Goal: Task Accomplishment & Management: Use online tool/utility

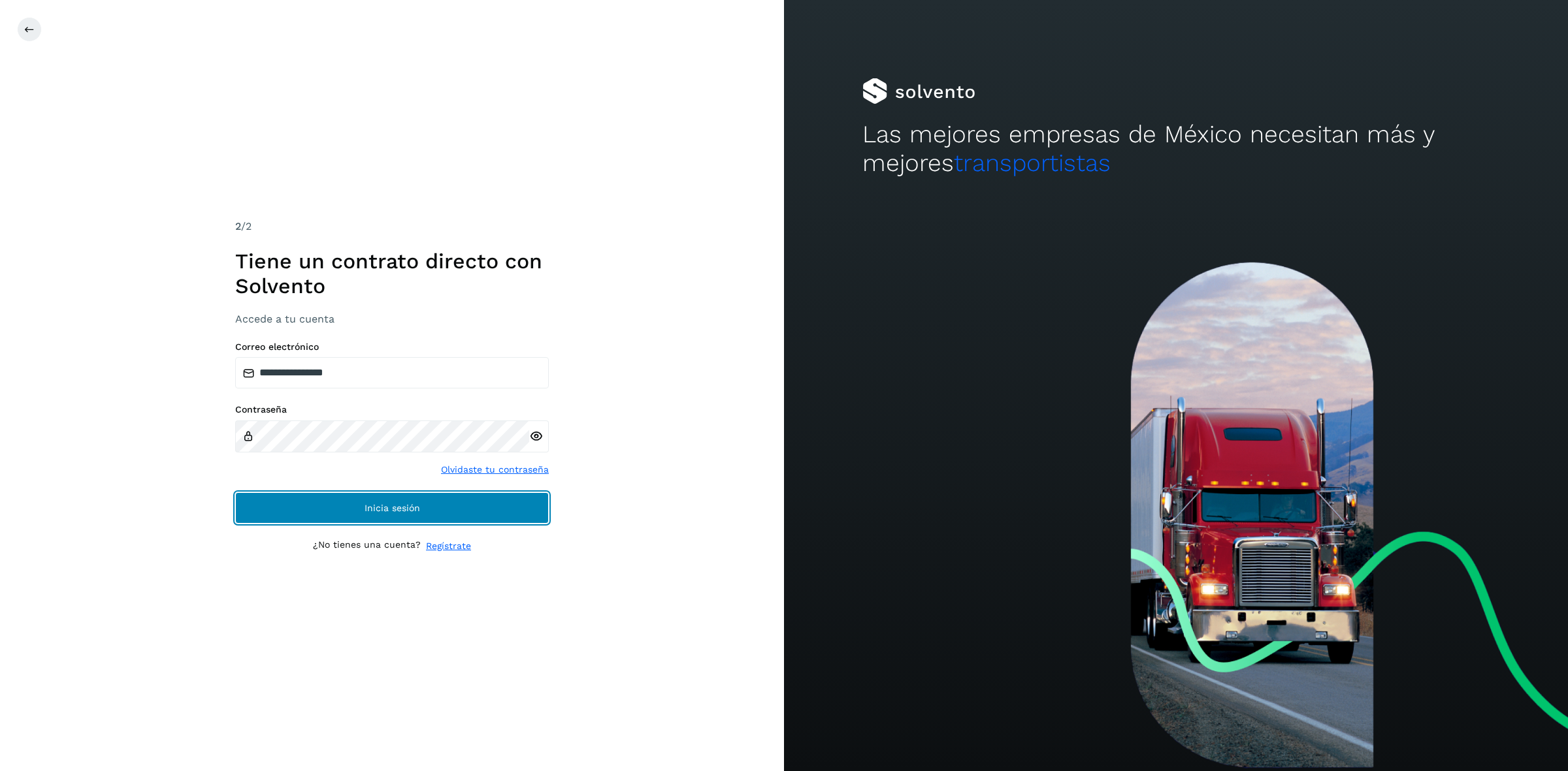
click at [439, 112] on button "Inicia sesión" at bounding box center [392, 508] width 313 height 32
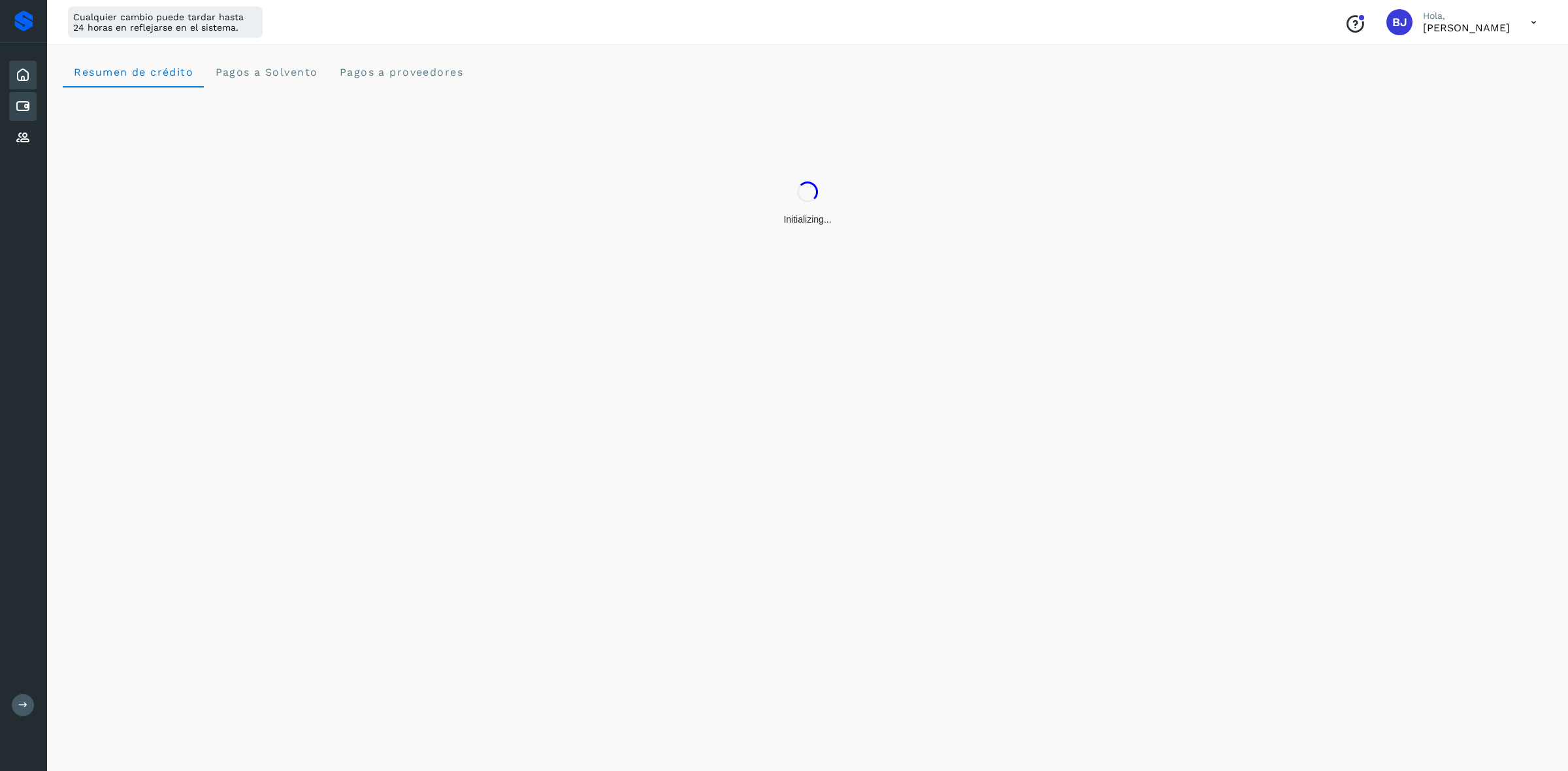
click at [27, 93] on div "Cuentas por pagar" at bounding box center [22, 106] width 27 height 29
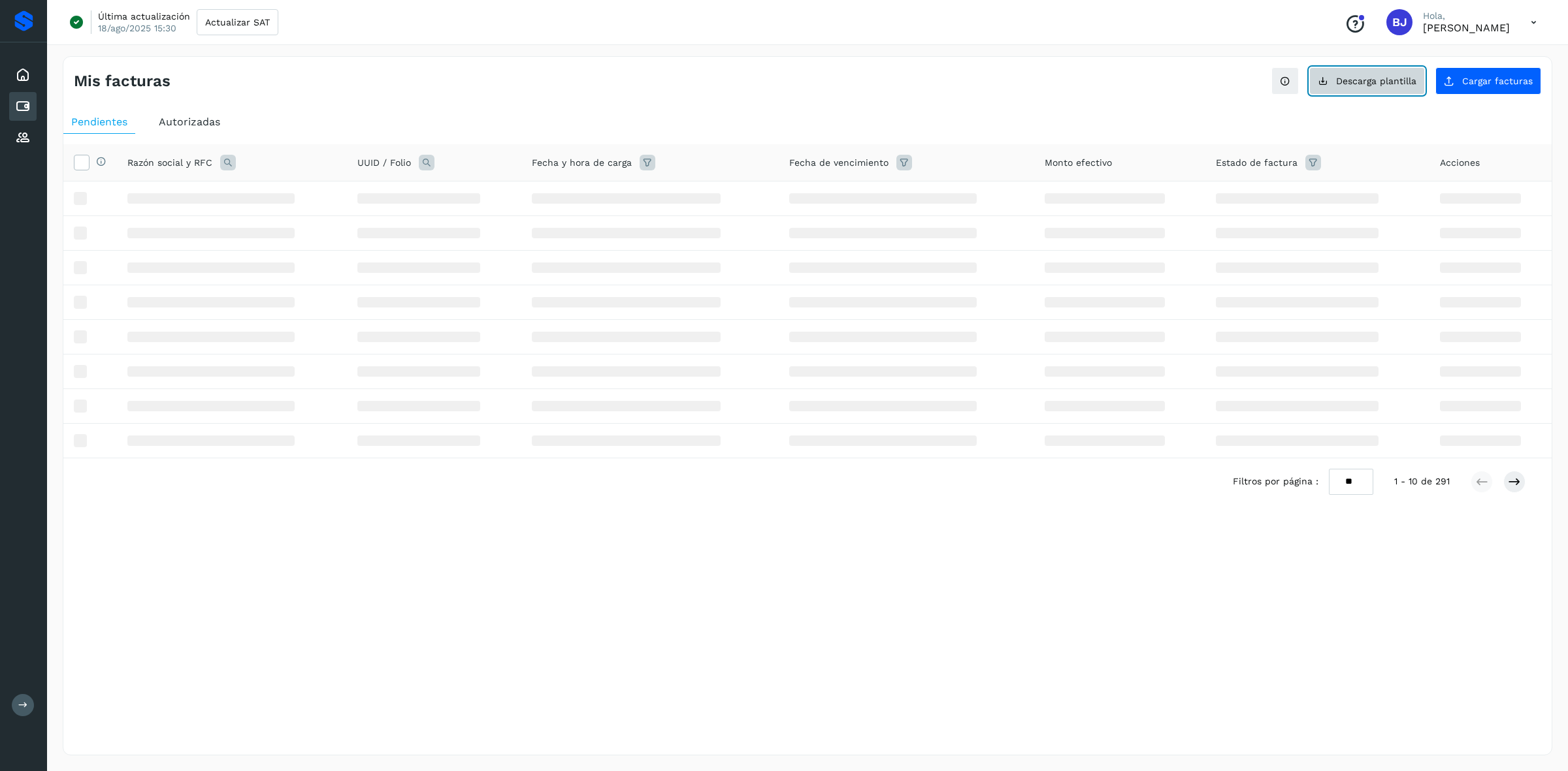
click at [604, 73] on button "Descarga plantilla" at bounding box center [1368, 81] width 116 height 27
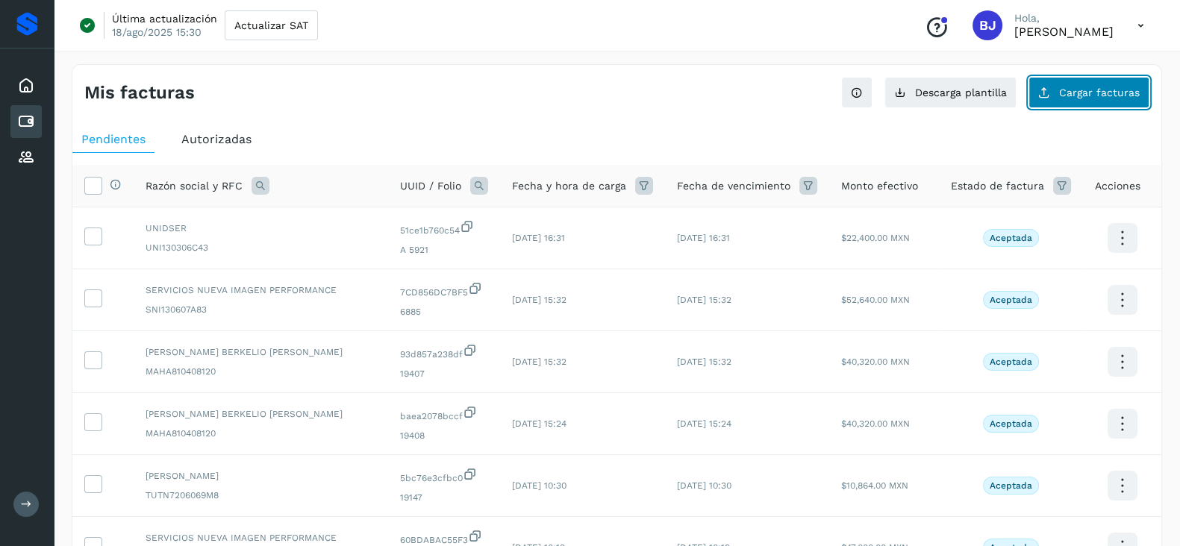
click at [690, 81] on button "Cargar facturas" at bounding box center [1088, 92] width 121 height 31
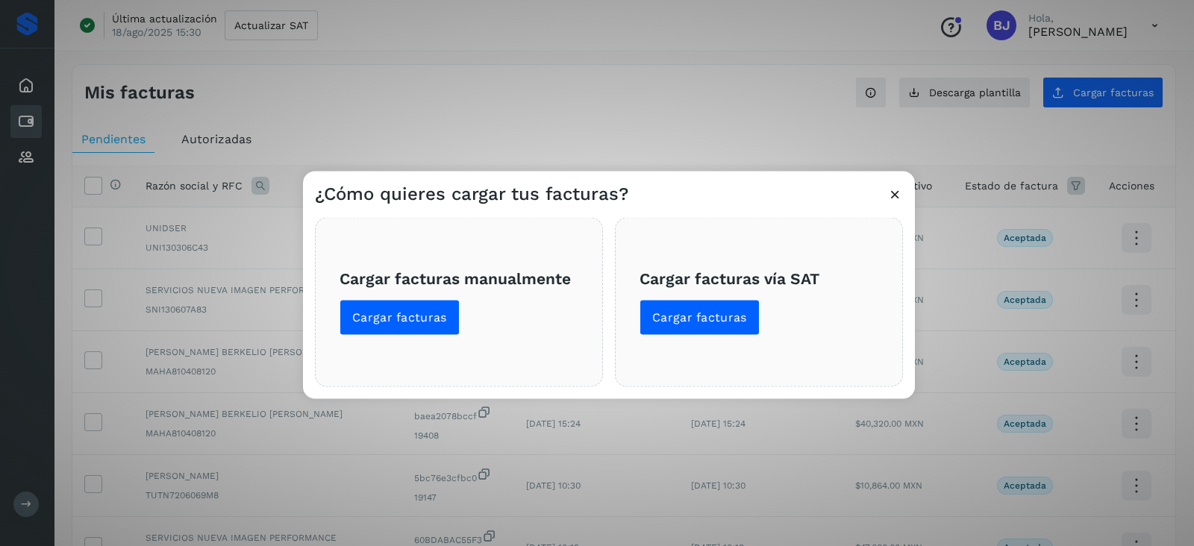
click at [355, 128] on span "Cargar facturas manualmente Cargar facturas" at bounding box center [459, 302] width 239 height 66
click at [361, 128] on button "Cargar facturas" at bounding box center [400, 318] width 120 height 36
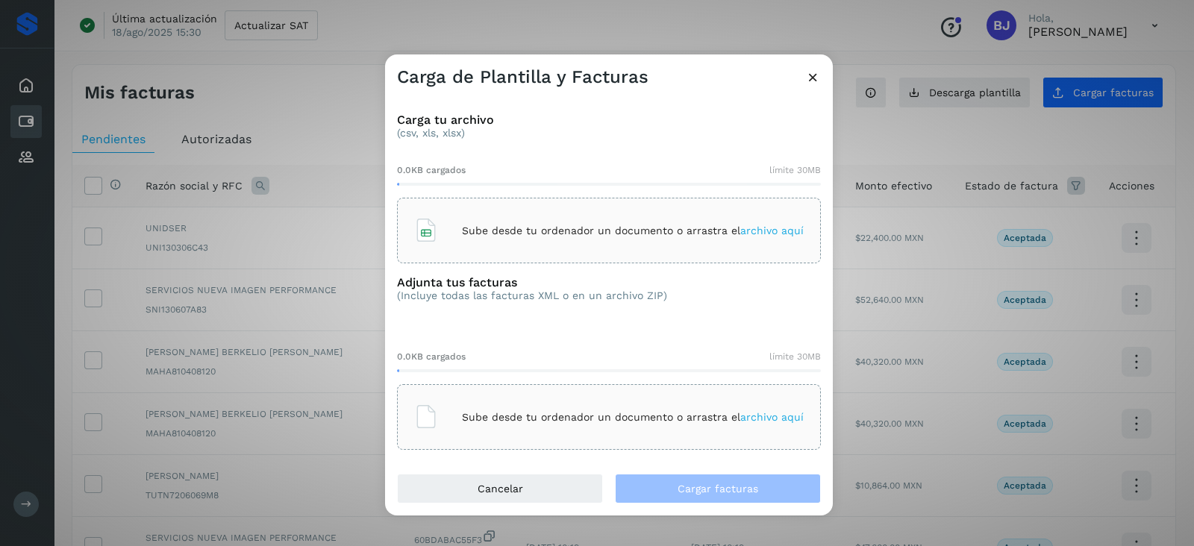
click at [631, 128] on div "Sube desde tu ordenador un documento o arrastra el archivo aquí" at bounding box center [609, 230] width 390 height 40
click at [560, 128] on div "Sube desde tu ordenador un documento o arrastra el archivo aquí" at bounding box center [609, 417] width 390 height 40
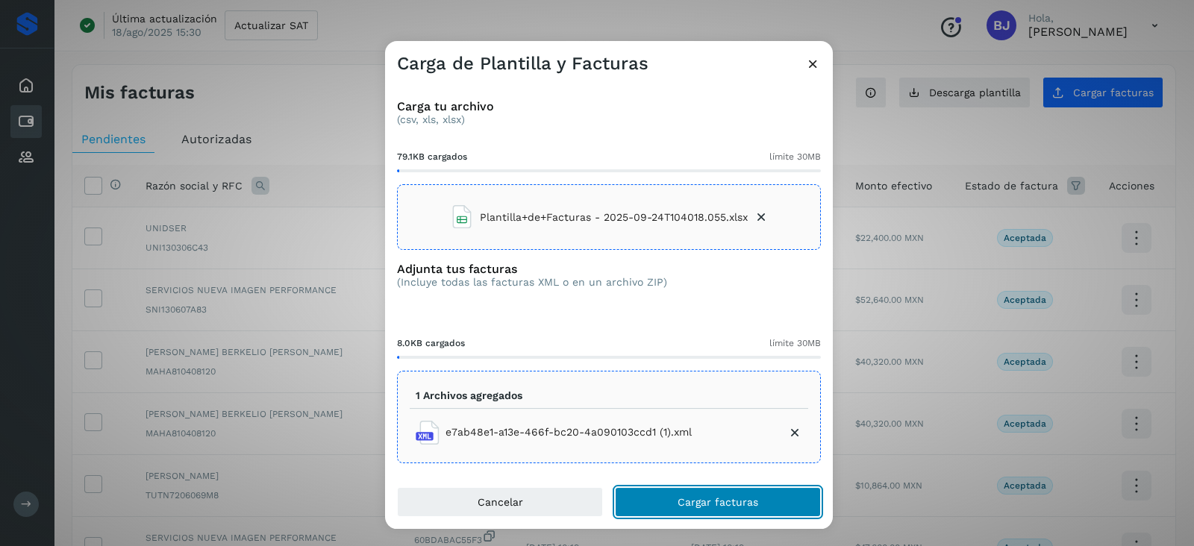
click at [653, 128] on button "Cargar facturas" at bounding box center [718, 502] width 206 height 30
